Goal: Find contact information: Find contact information

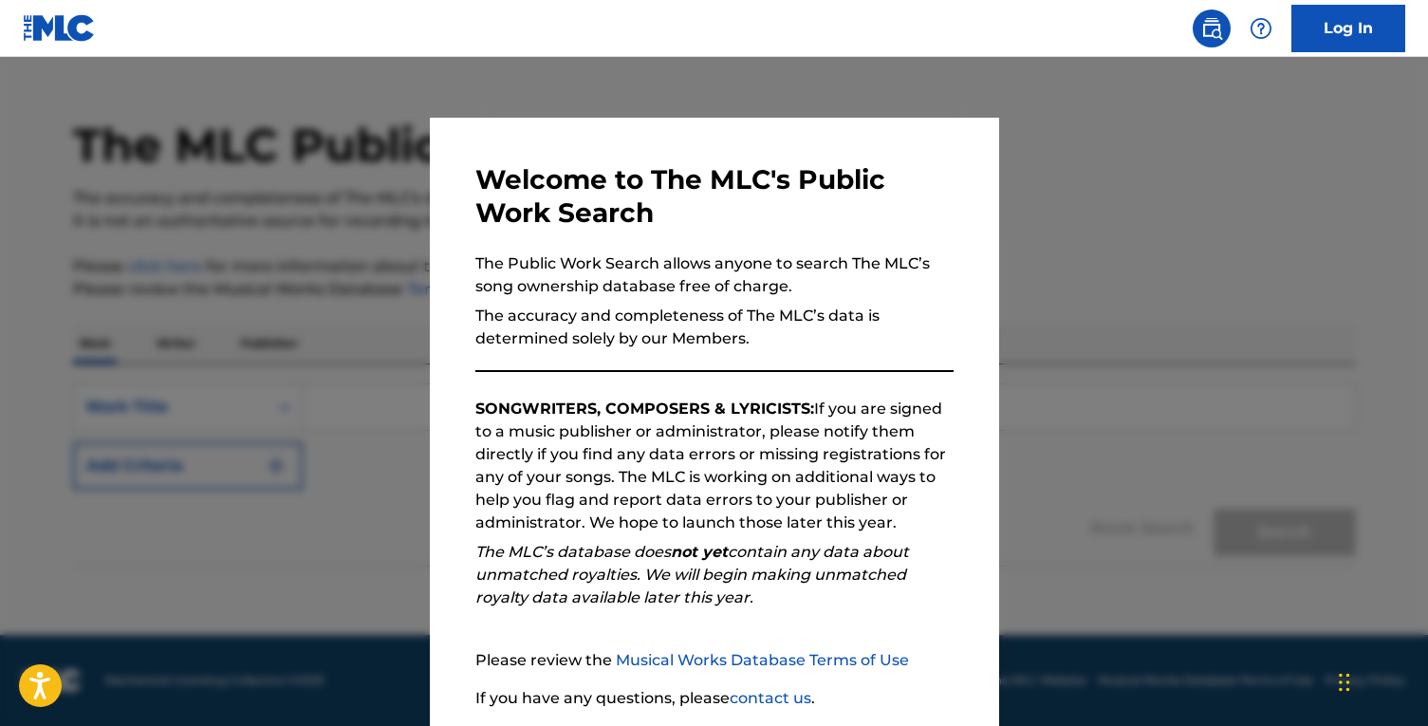
scroll to position [142, 0]
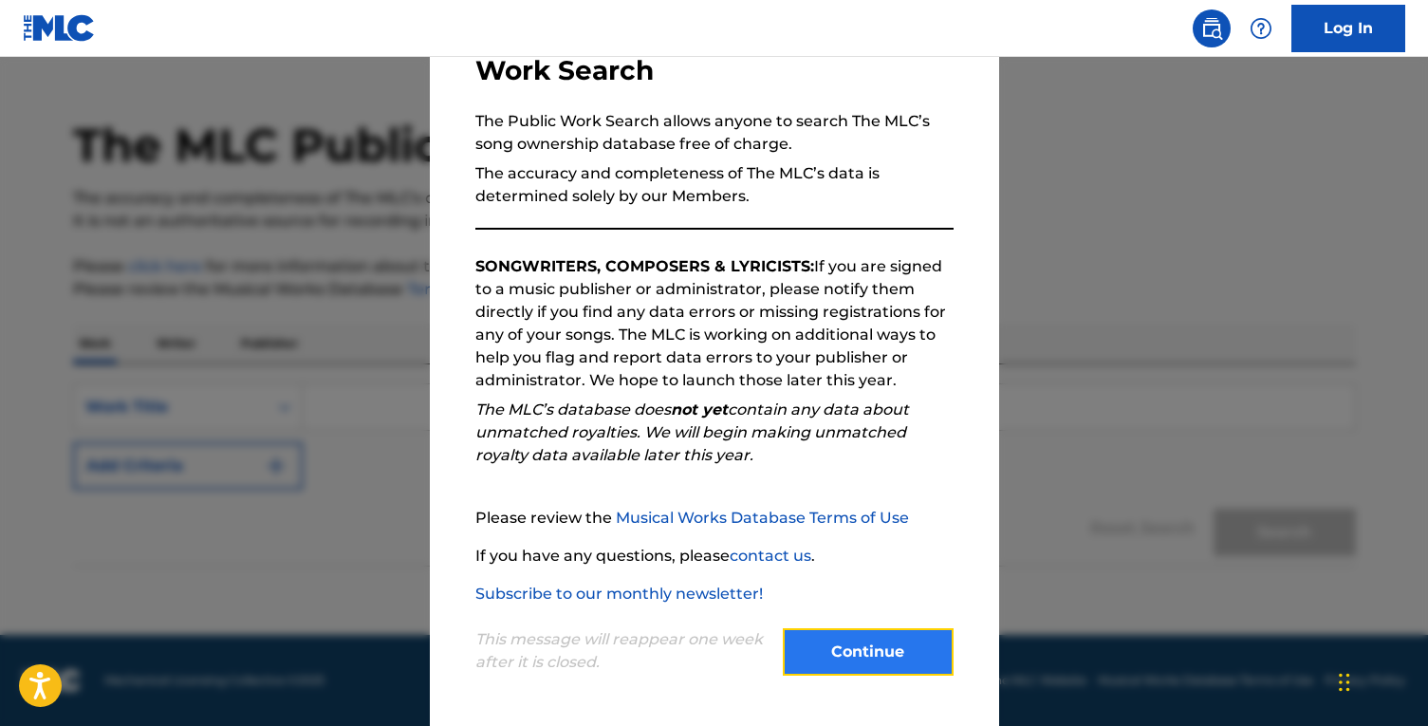
click at [875, 663] on button "Continue" at bounding box center [868, 651] width 171 height 47
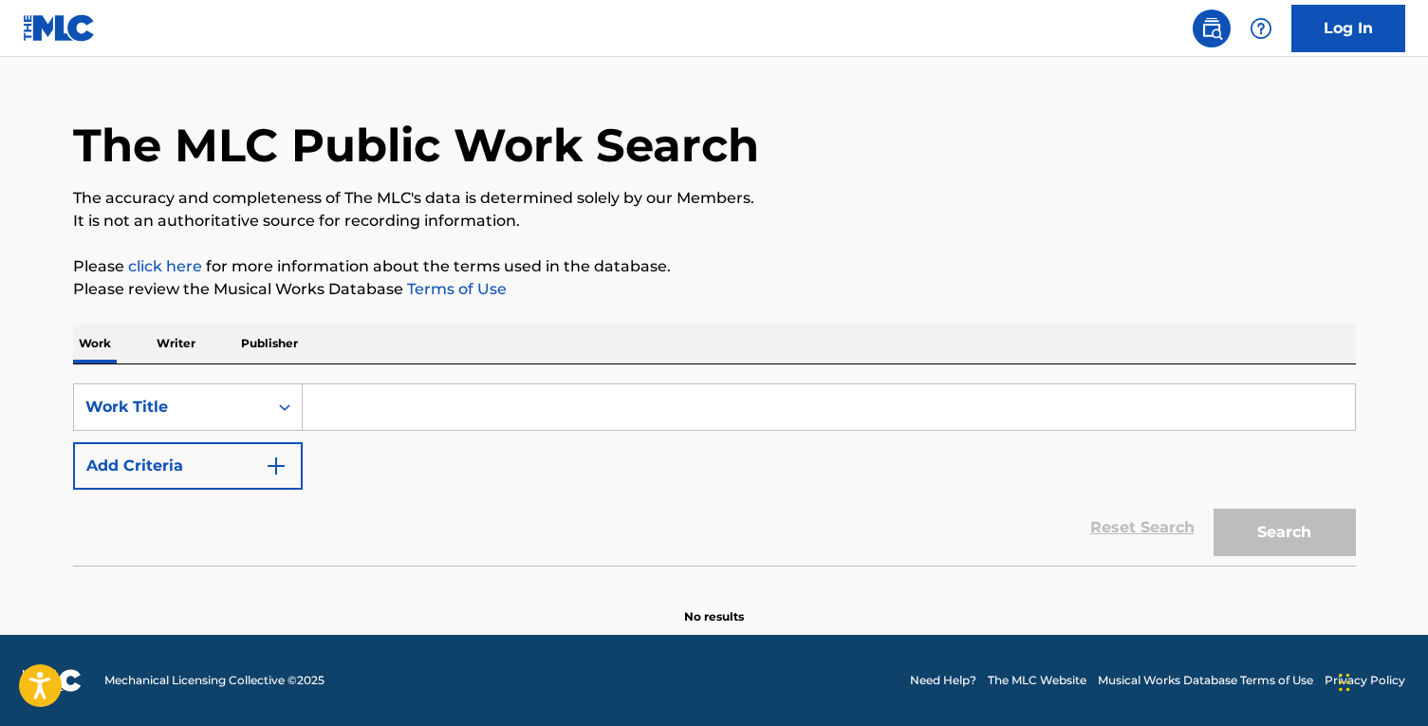
click at [193, 345] on p "Writer" at bounding box center [176, 344] width 50 height 40
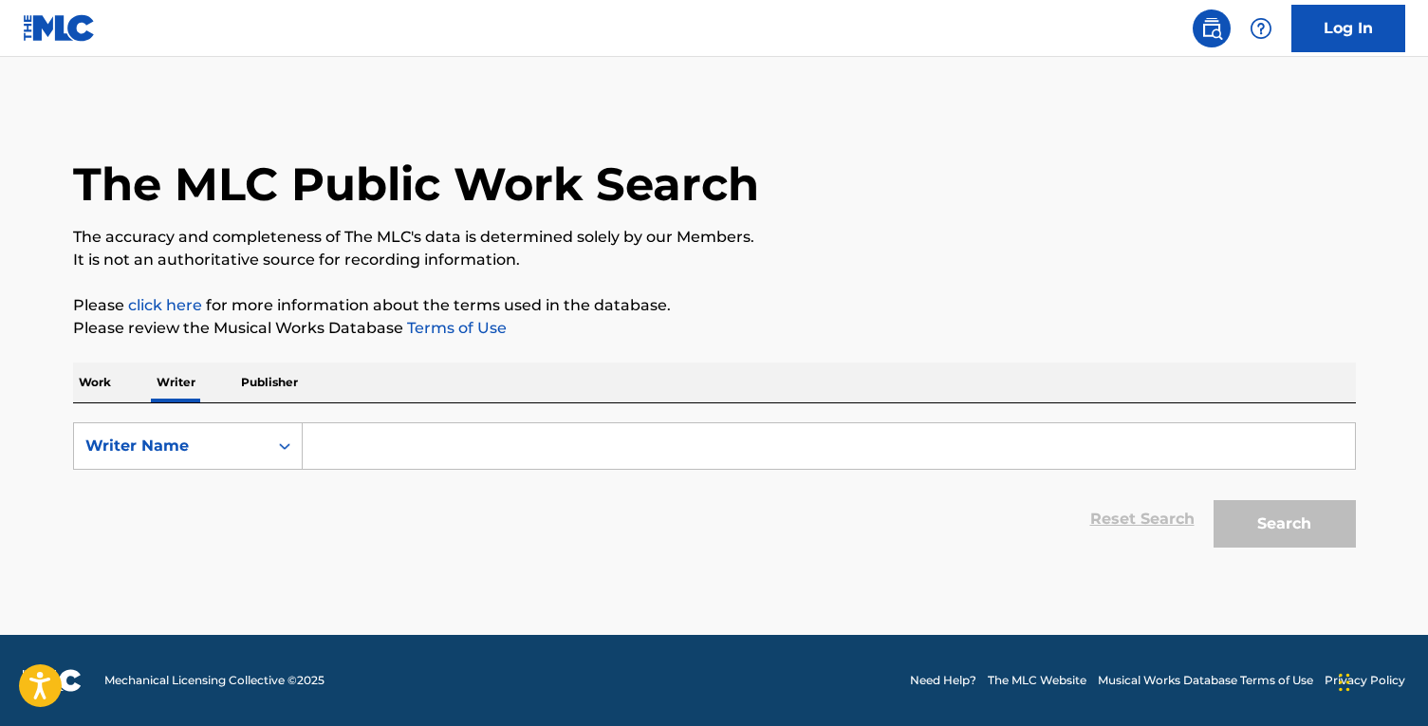
click at [375, 445] on input "Search Form" at bounding box center [829, 446] width 1052 height 46
paste input "[PERSON_NAME]"
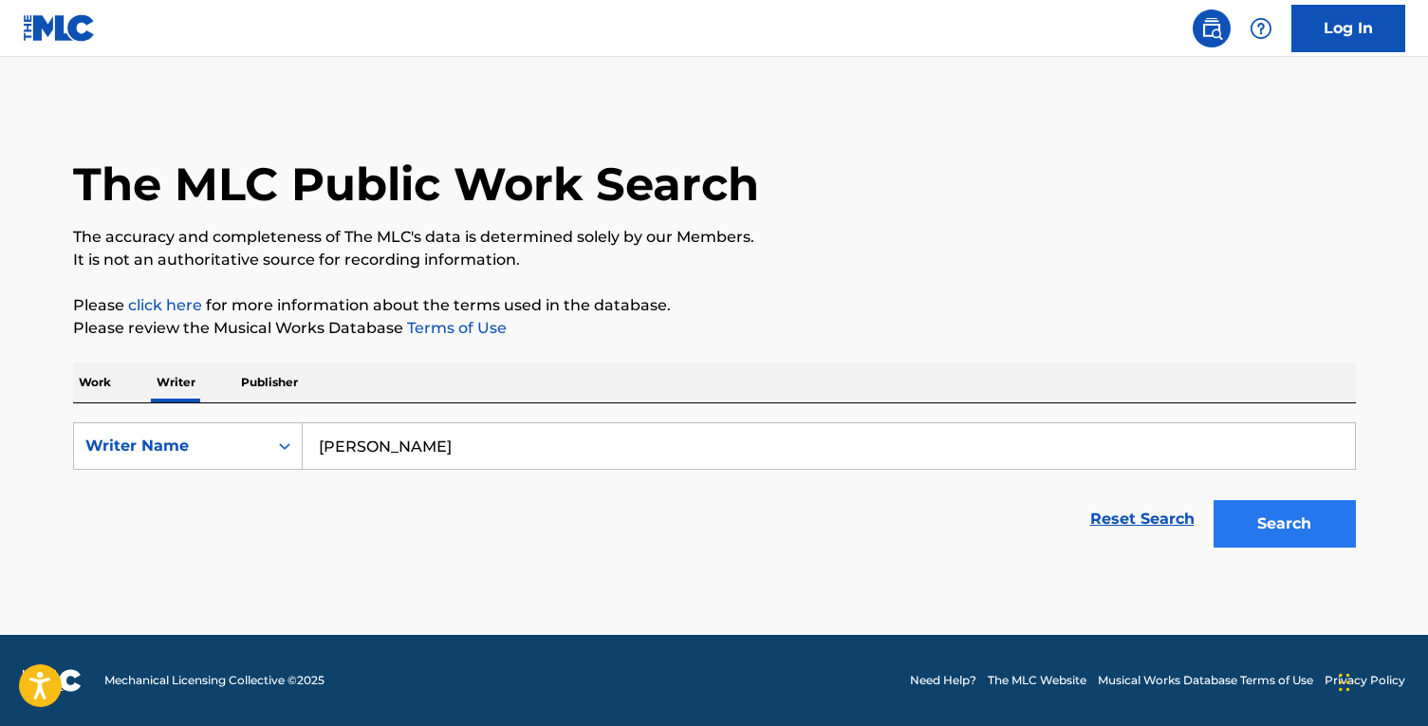
type input "[PERSON_NAME]"
click at [1267, 529] on button "Search" at bounding box center [1285, 523] width 142 height 47
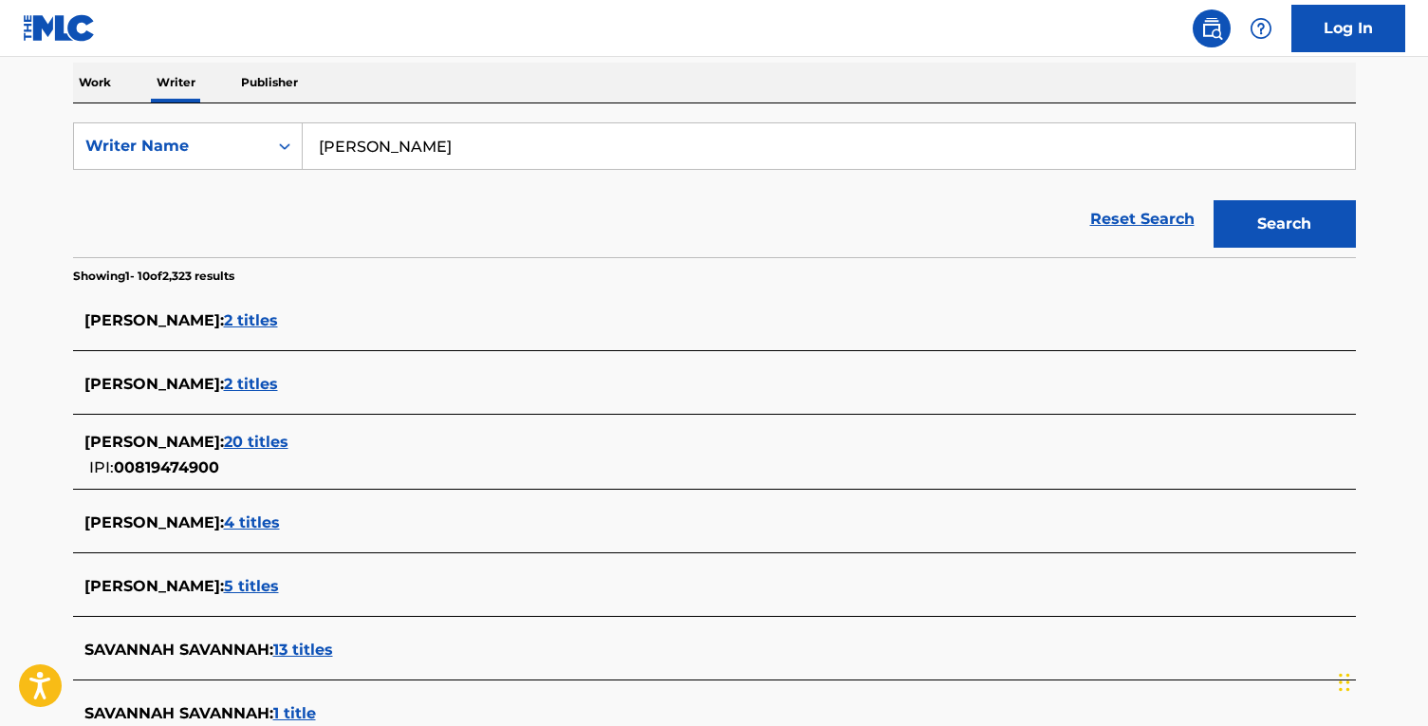
scroll to position [361, 0]
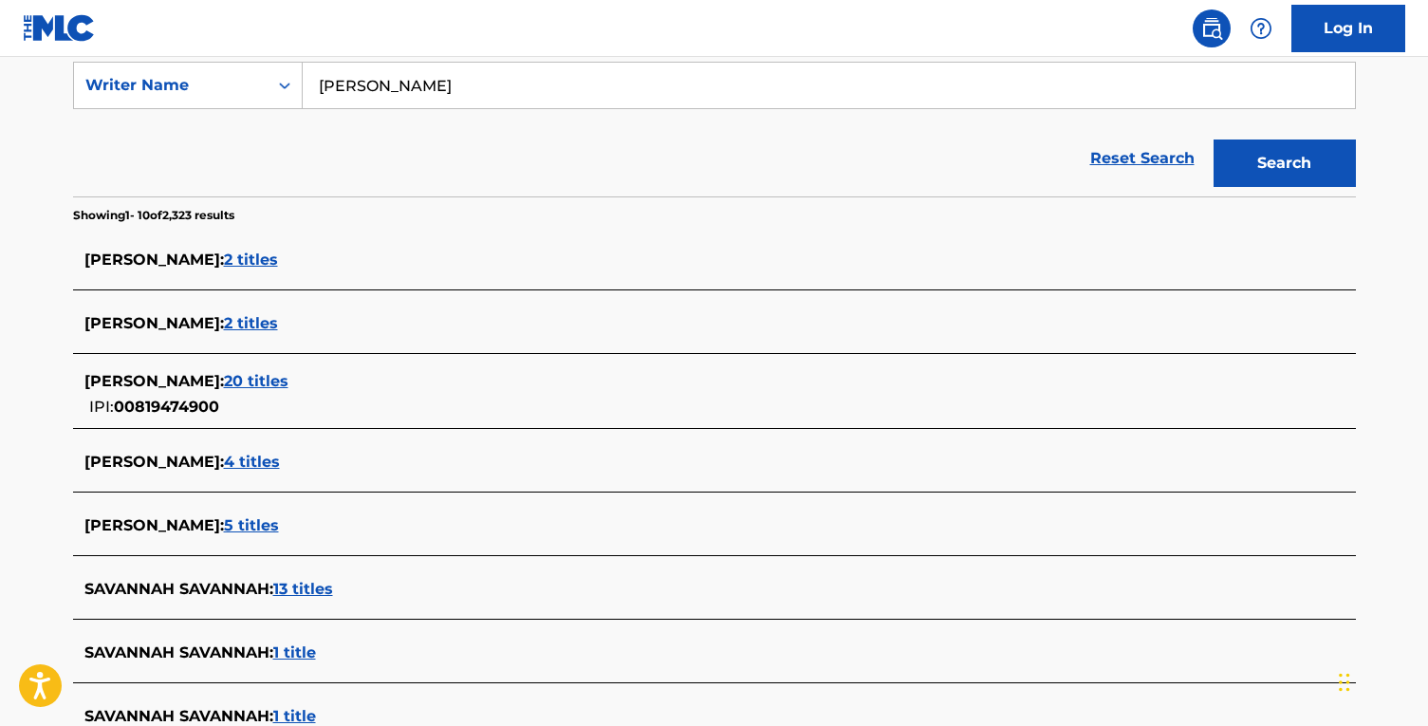
click at [288, 375] on span "20 titles" at bounding box center [256, 381] width 65 height 18
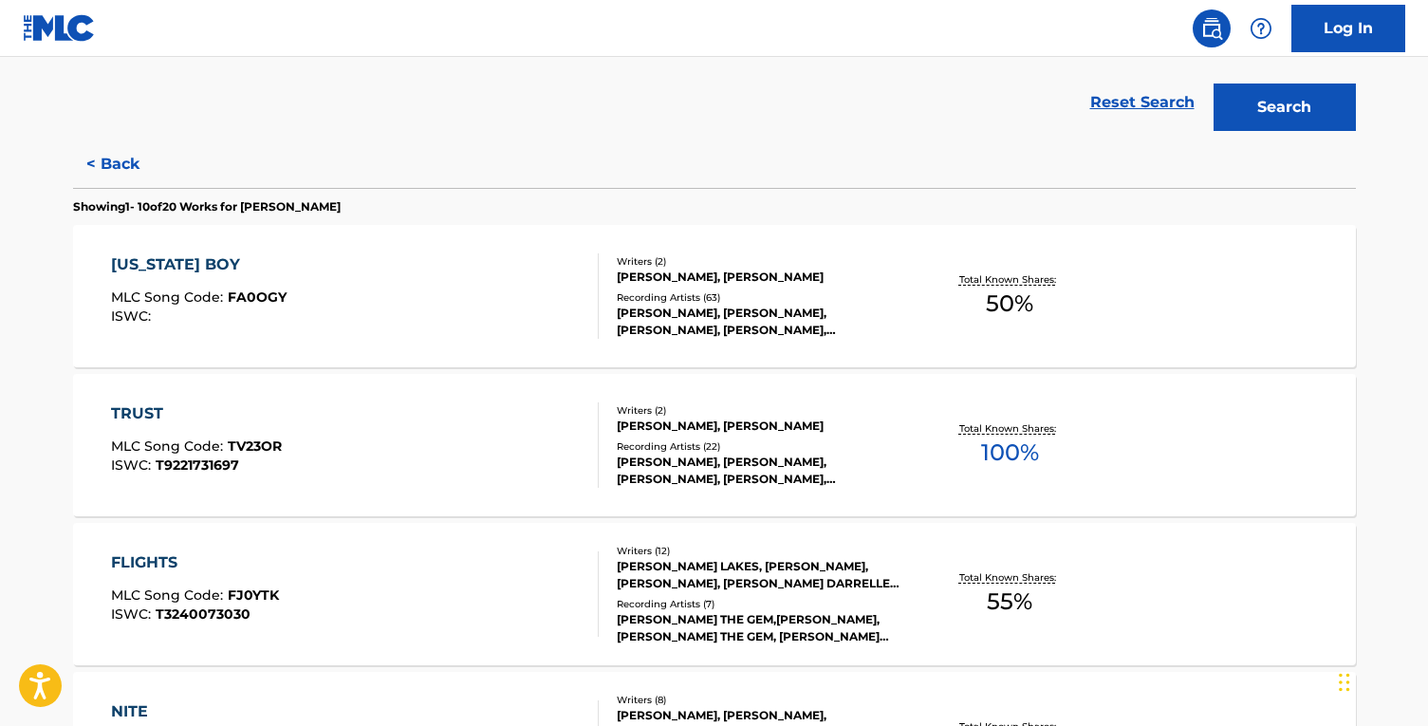
scroll to position [477, 0]
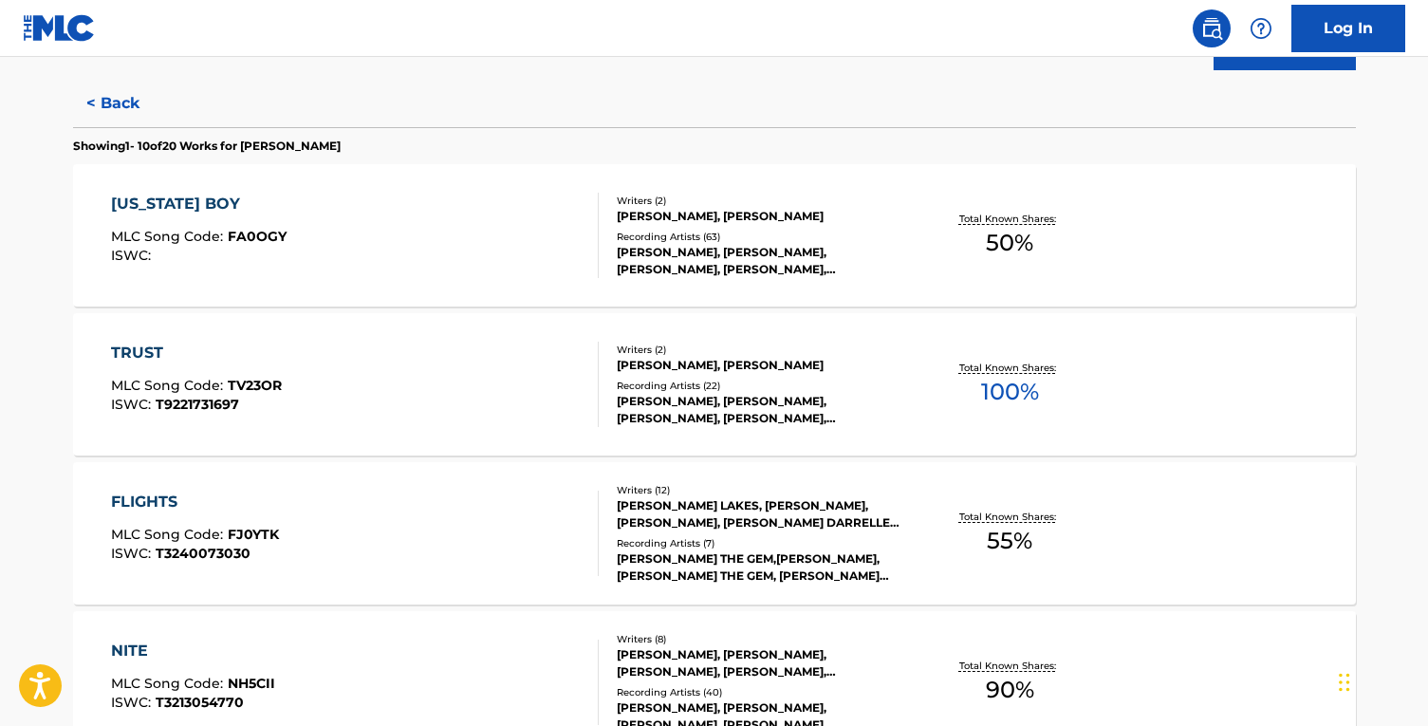
click at [384, 255] on div "[US_STATE] BOY MLC Song Code : FA0OGY ISWC :" at bounding box center [355, 235] width 488 height 85
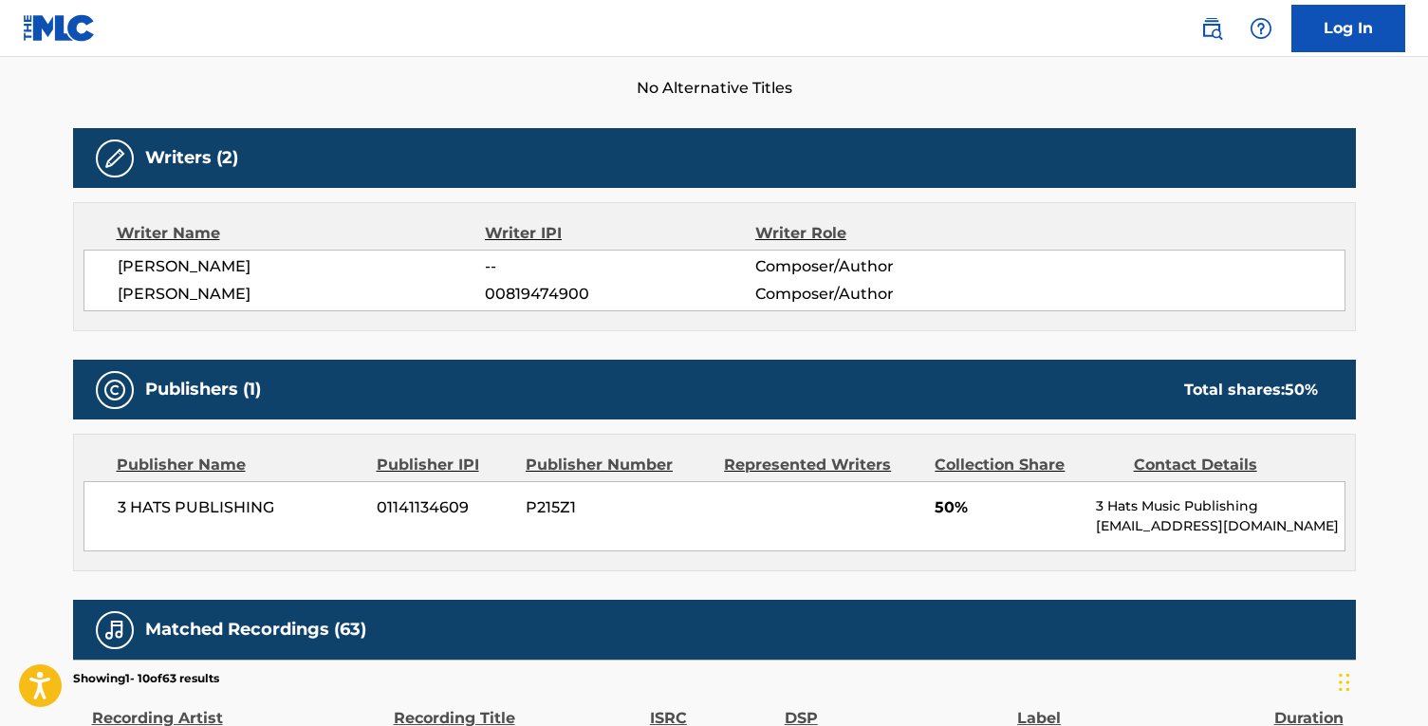
scroll to position [474, 0]
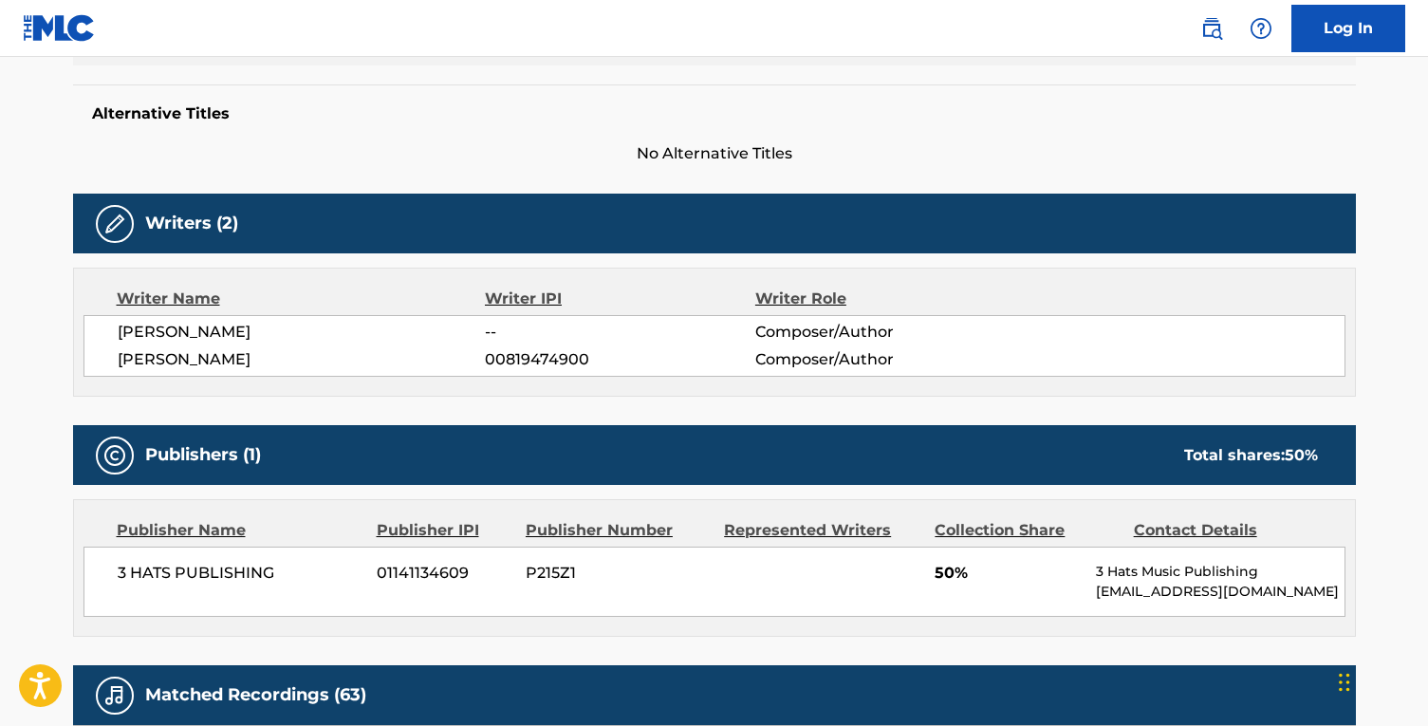
click at [1208, 596] on p "[EMAIL_ADDRESS][DOMAIN_NAME]" at bounding box center [1220, 592] width 248 height 20
copy p "[DEMOGRAPHIC_DATA]"
